Goal: Contribute content

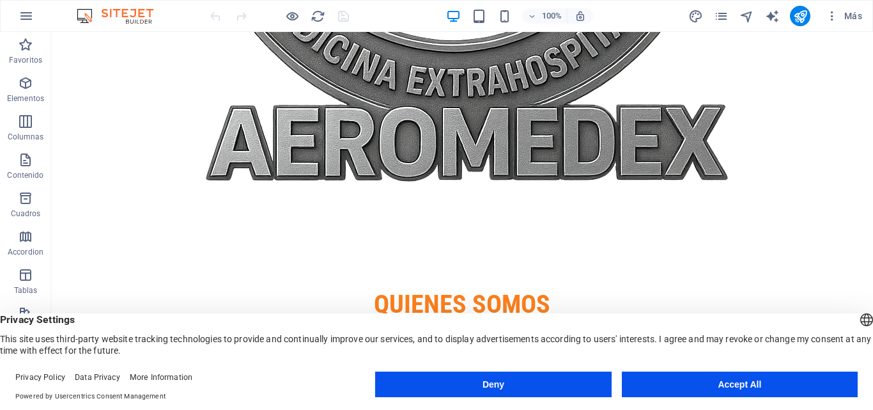
scroll to position [2298, 0]
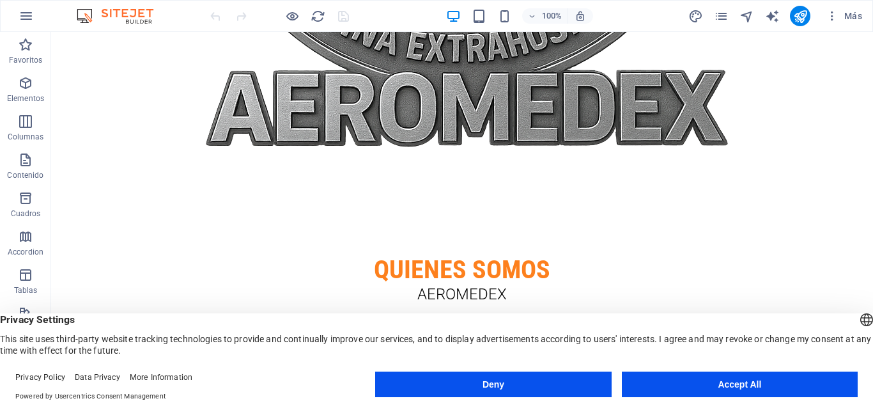
click at [523, 383] on button "Accept All" at bounding box center [740, 384] width 236 height 26
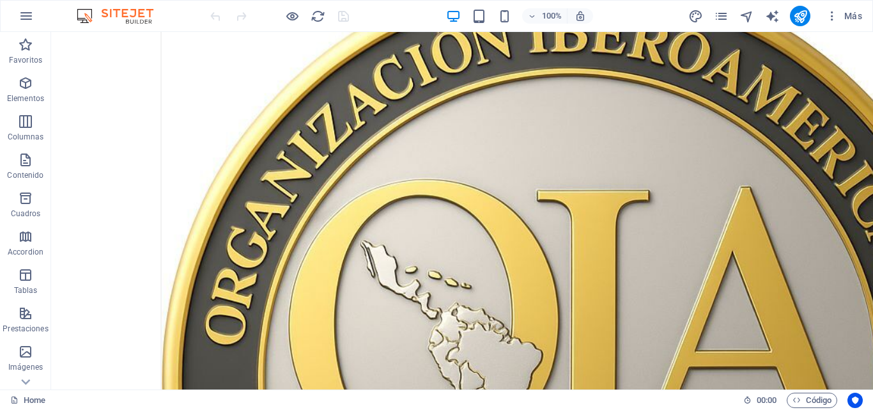
scroll to position [4872, 0]
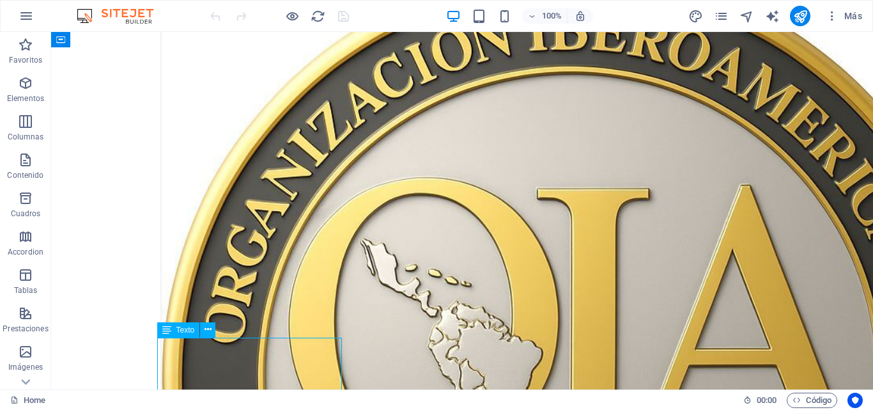
scroll to position [5044, 0]
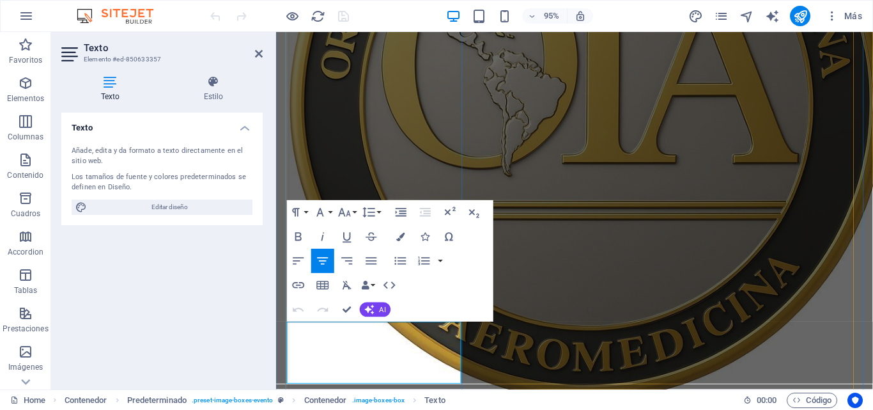
drag, startPoint x: 413, startPoint y: 362, endPoint x: 328, endPoint y: 344, distance: 87.5
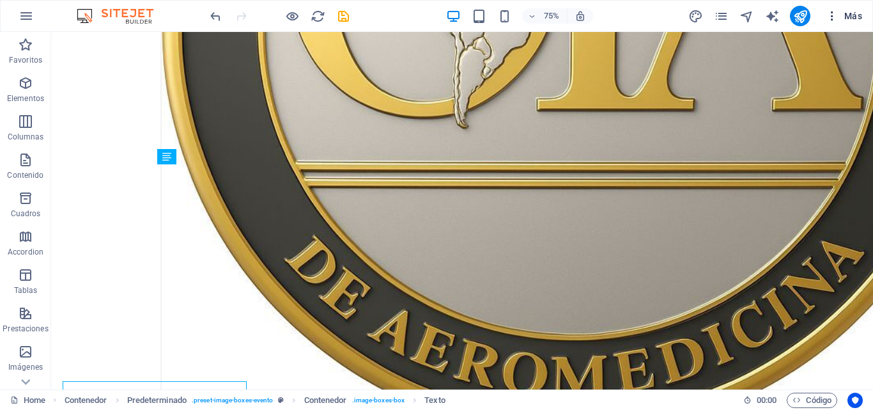
scroll to position [5046, 0]
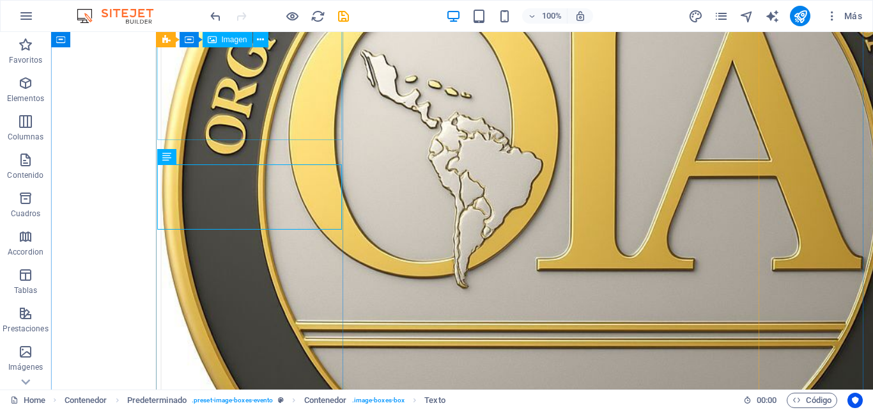
select select "px"
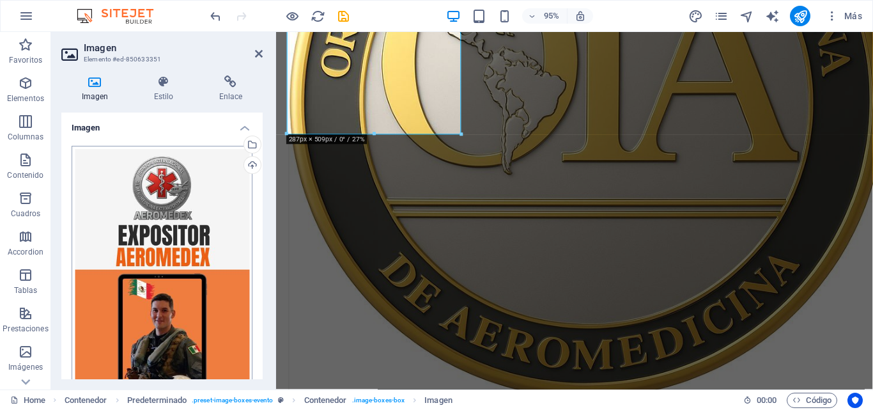
scroll to position [5217, 0]
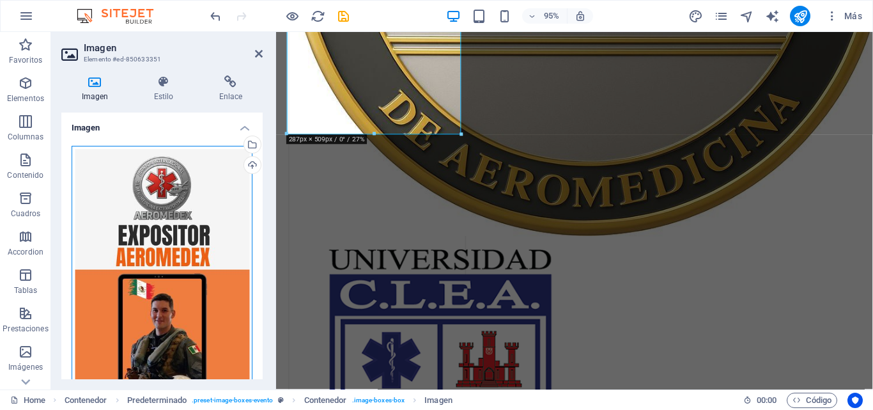
click at [169, 260] on div "Arrastra archivos aquí, haz clic para escoger archivos o selecciona archivos de…" at bounding box center [162, 304] width 181 height 316
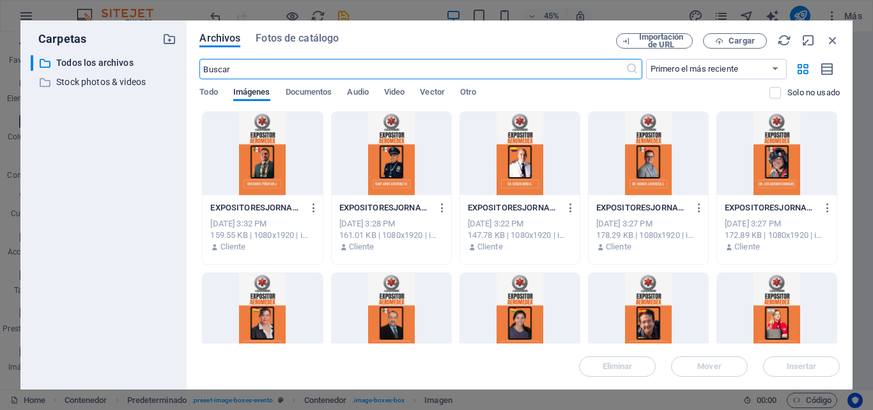
scroll to position [5546, 0]
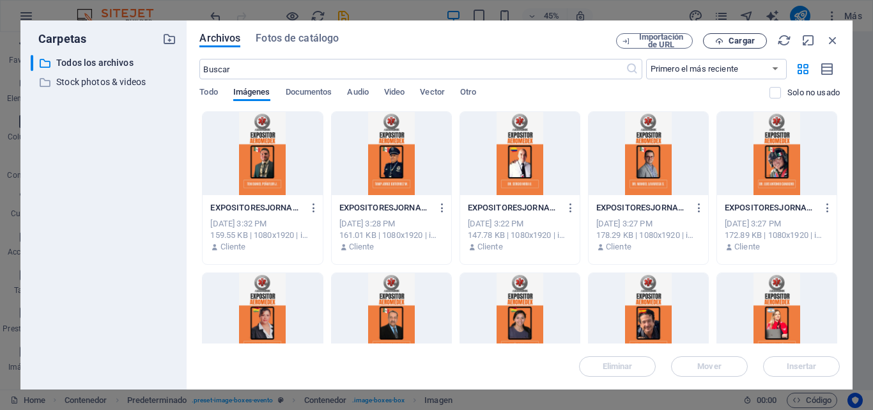
click at [523, 38] on span "Cargar" at bounding box center [742, 41] width 26 height 8
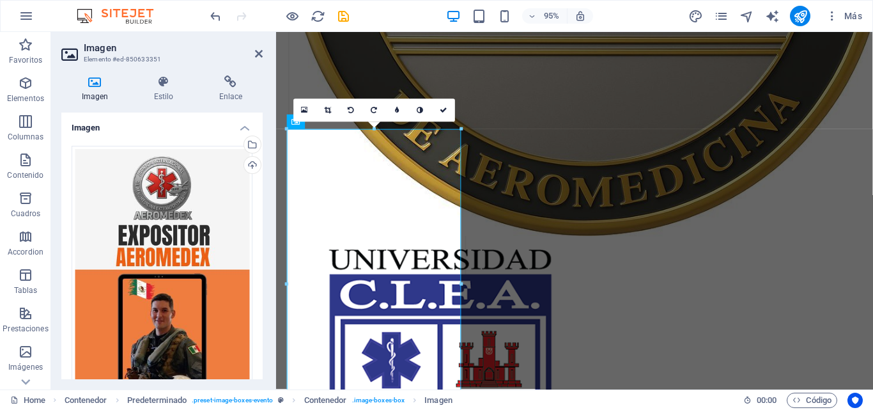
scroll to position [4897, 0]
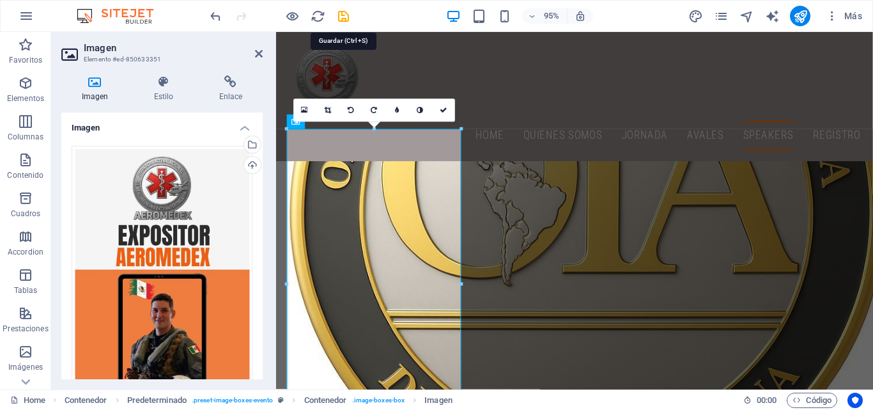
click at [339, 18] on icon "save" at bounding box center [343, 16] width 15 height 15
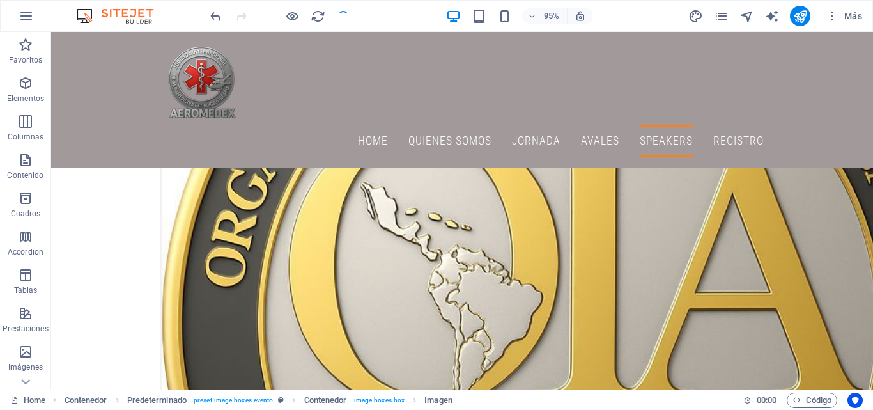
checkbox input "false"
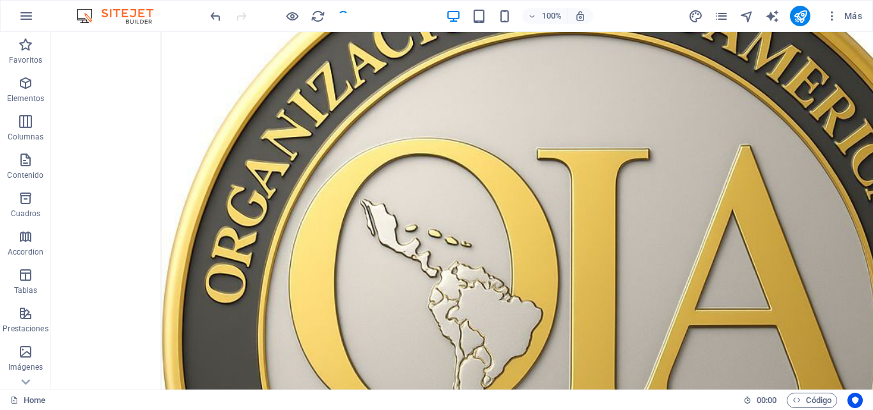
scroll to position [4725, 0]
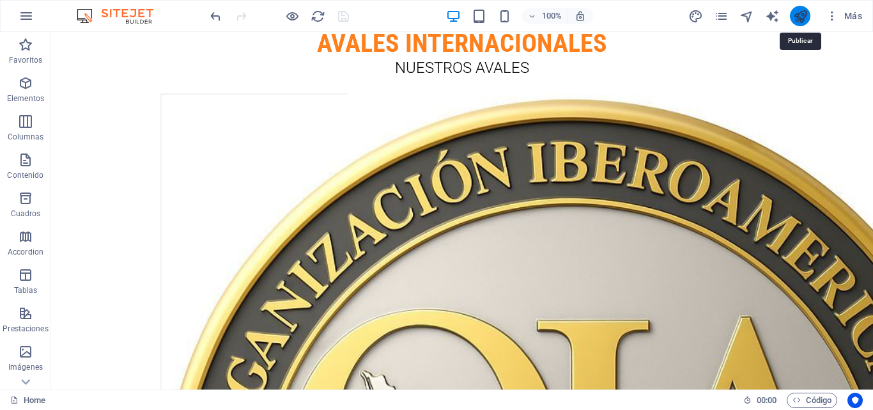
click at [523, 19] on icon "publish" at bounding box center [800, 16] width 15 height 15
